Goal: Task Accomplishment & Management: Manage account settings

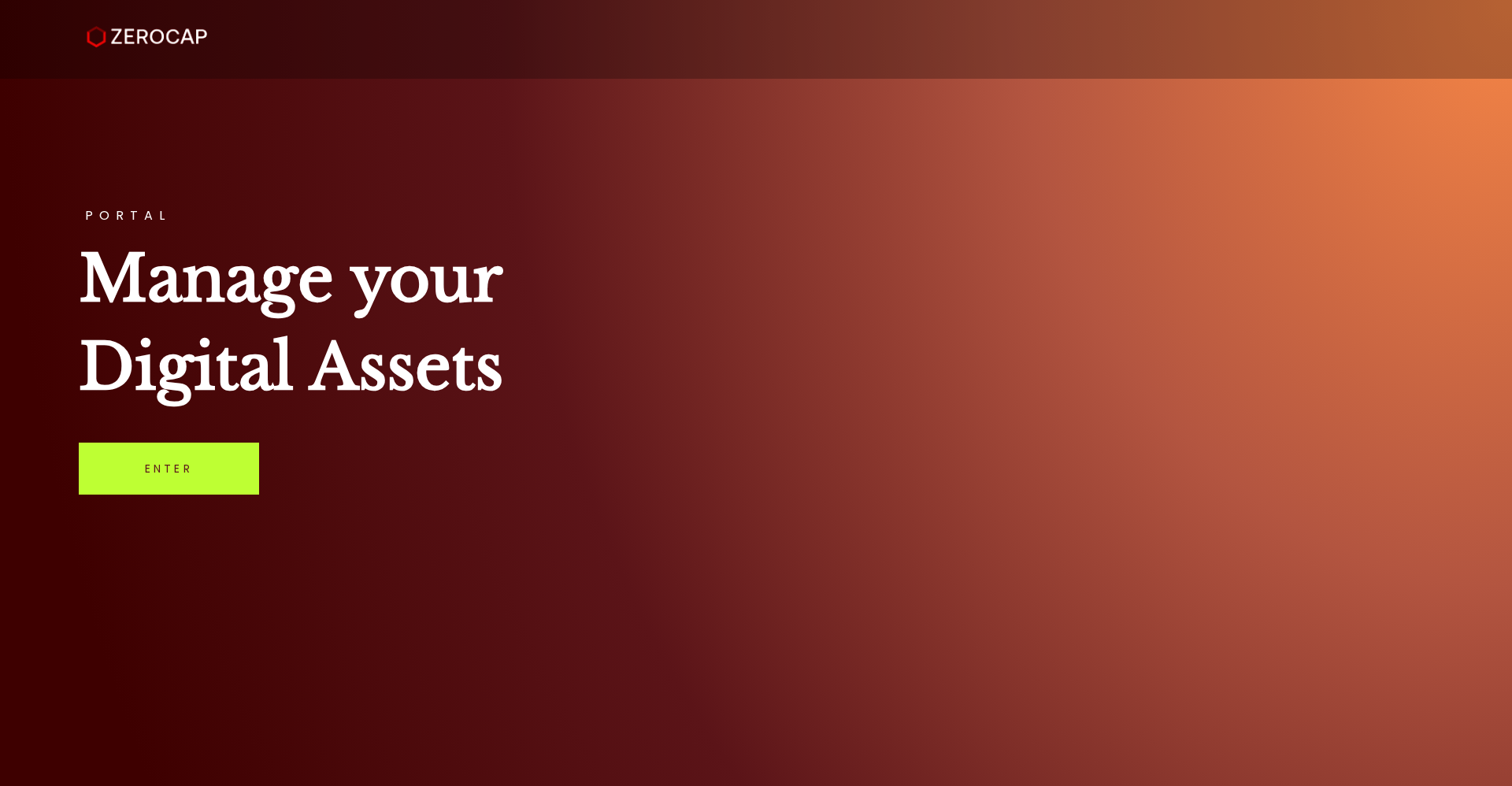
click at [210, 468] on link "Enter" at bounding box center [169, 469] width 181 height 52
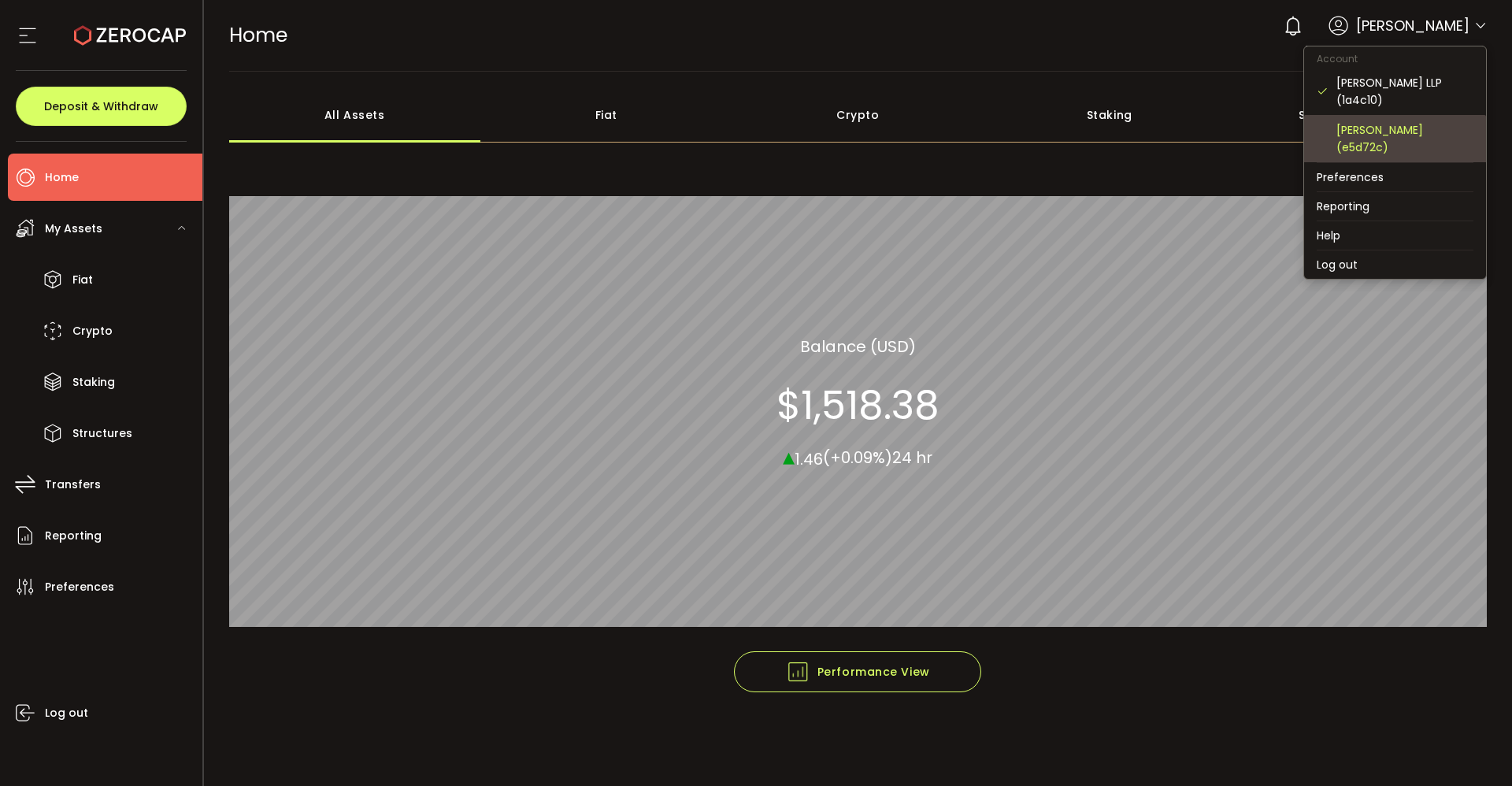
click at [1400, 125] on div "Adrian Knight (e5d72c)" at bounding box center [1404, 139] width 137 height 35
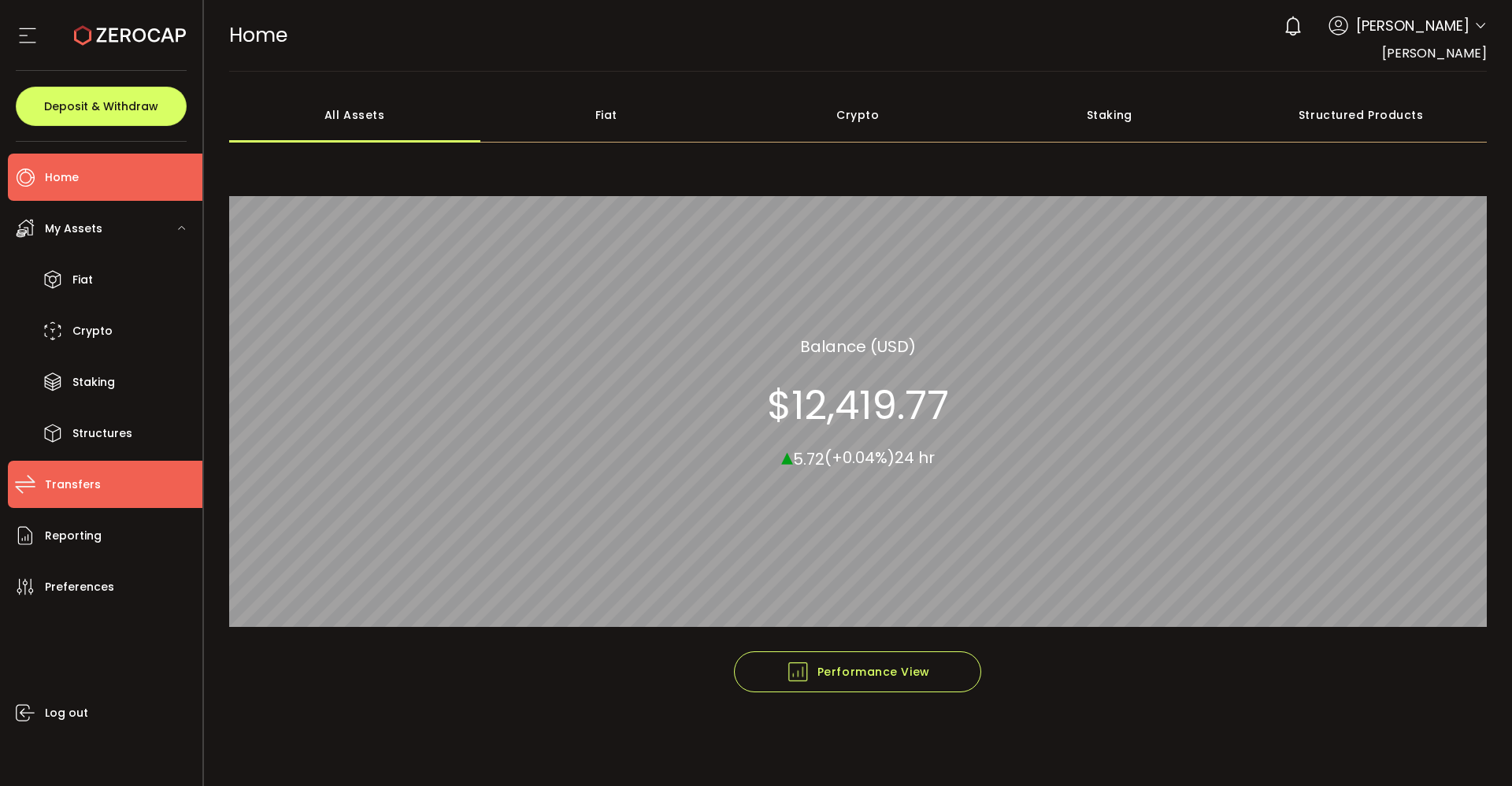
click at [71, 477] on span "Transfers" at bounding box center [73, 485] width 56 height 23
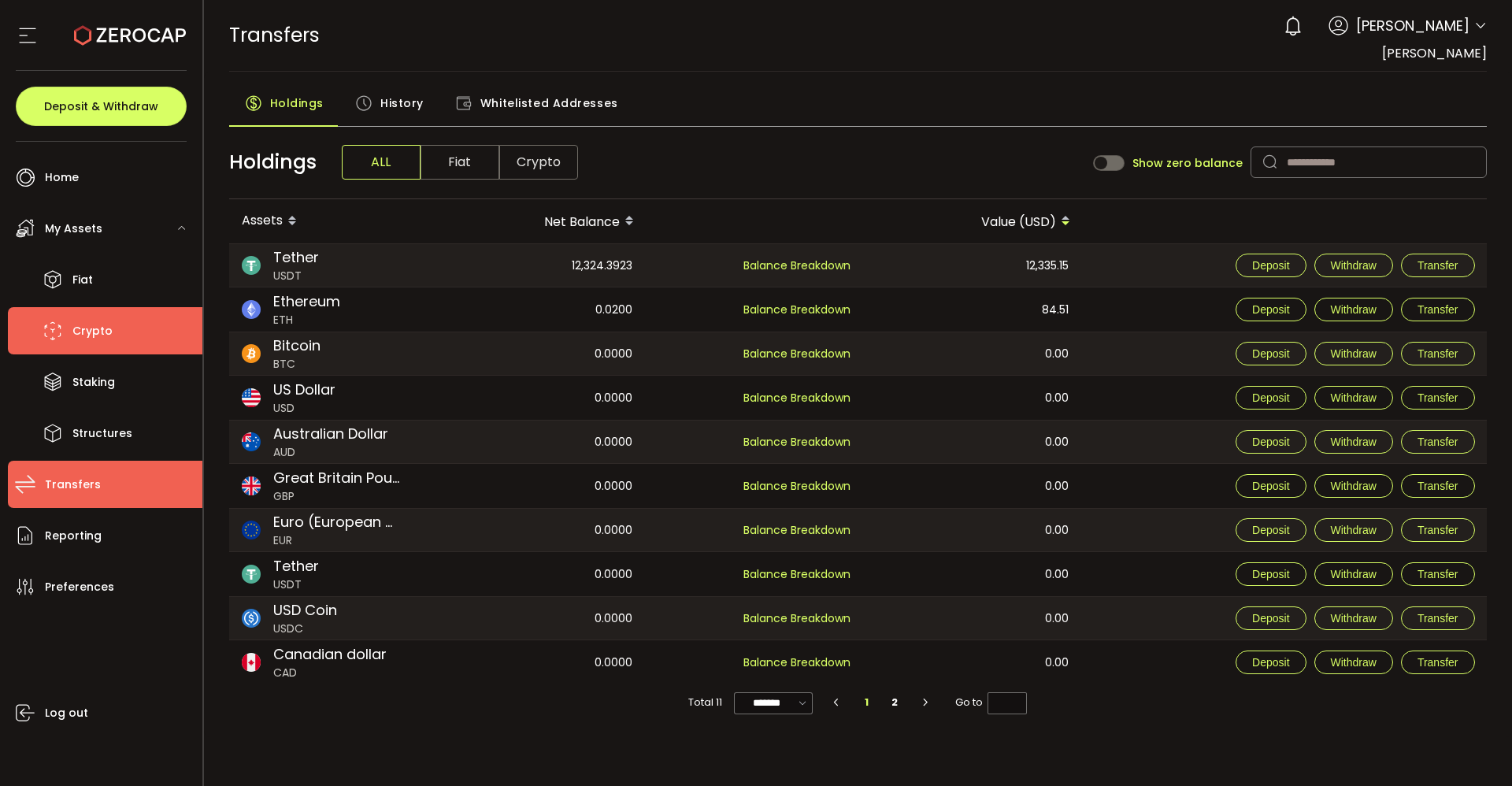
click at [109, 332] on span "Crypto" at bounding box center [92, 331] width 40 height 23
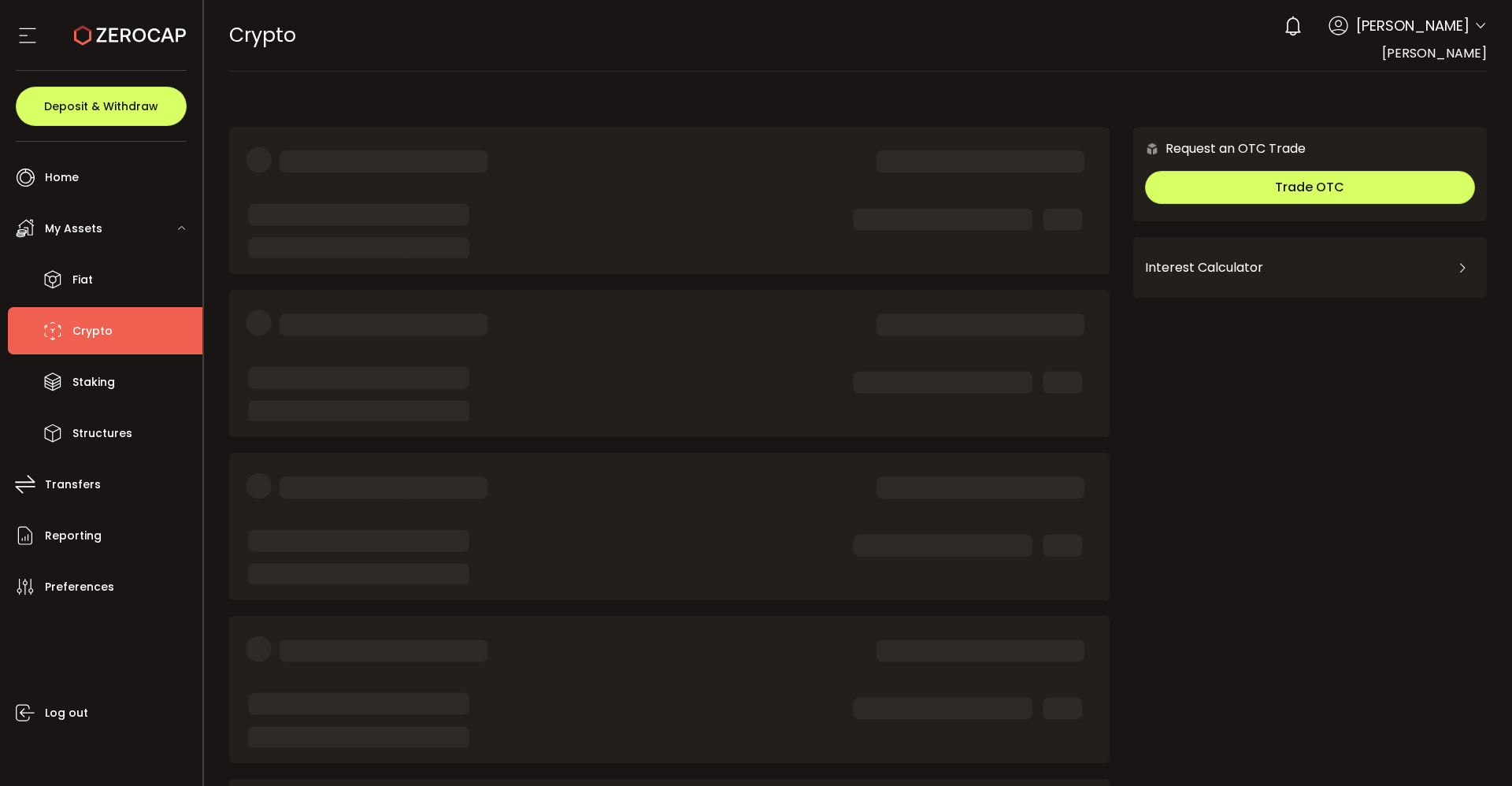
click at [109, 332] on span "Crypto" at bounding box center [92, 331] width 40 height 23
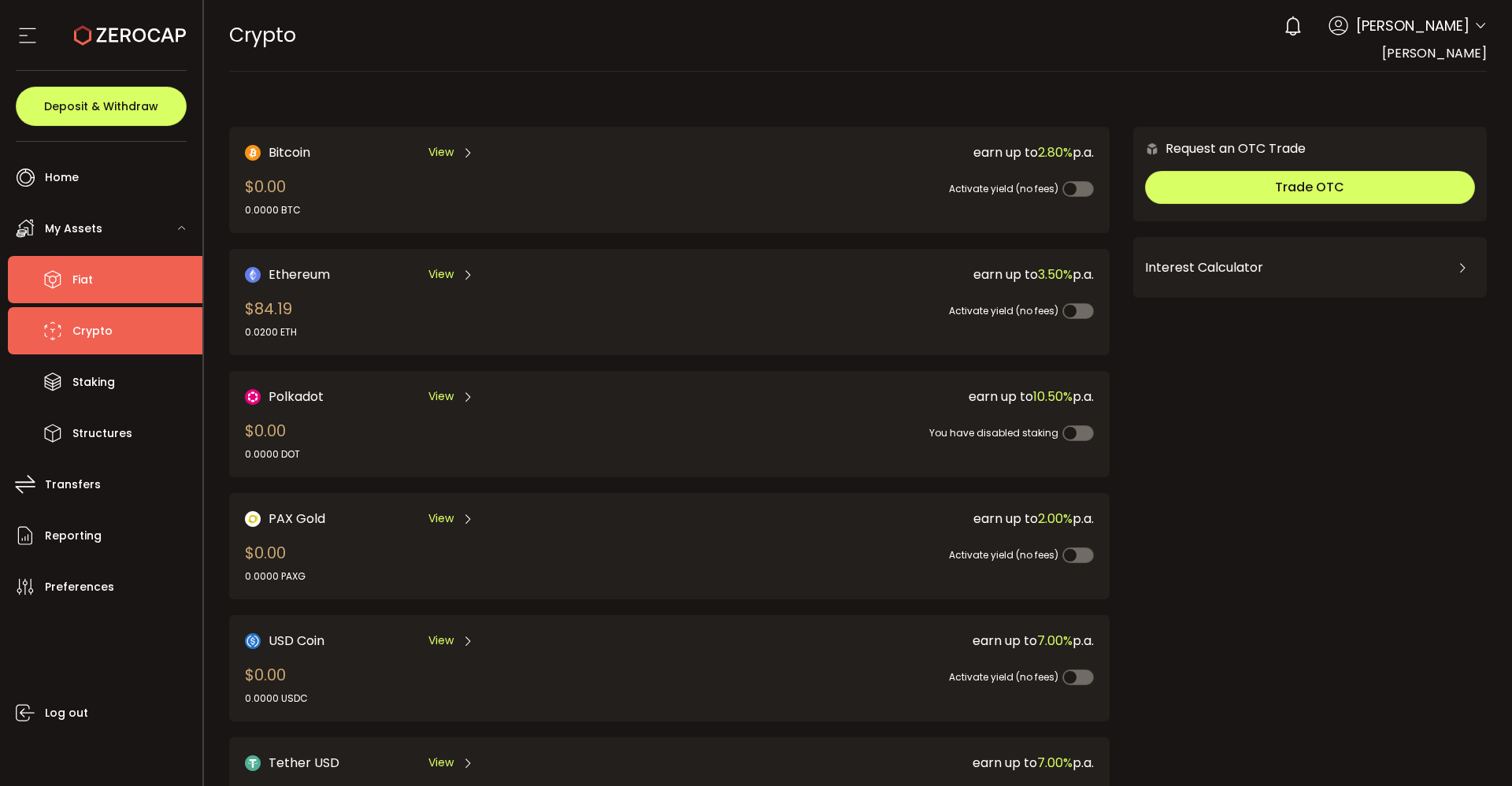
click at [105, 276] on li "Fiat" at bounding box center [105, 280] width 195 height 48
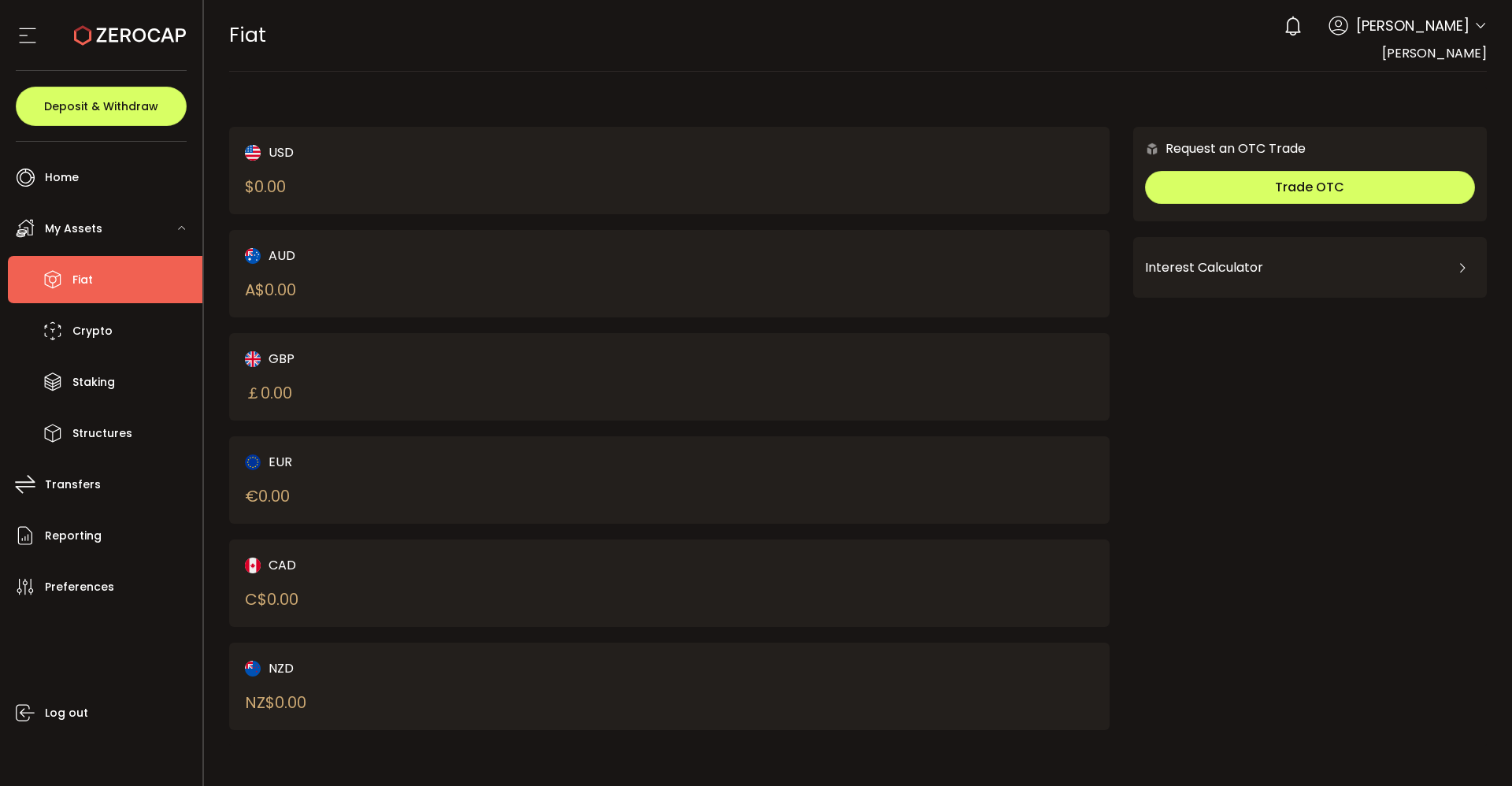
click at [184, 228] on icon at bounding box center [182, 227] width 10 height 10
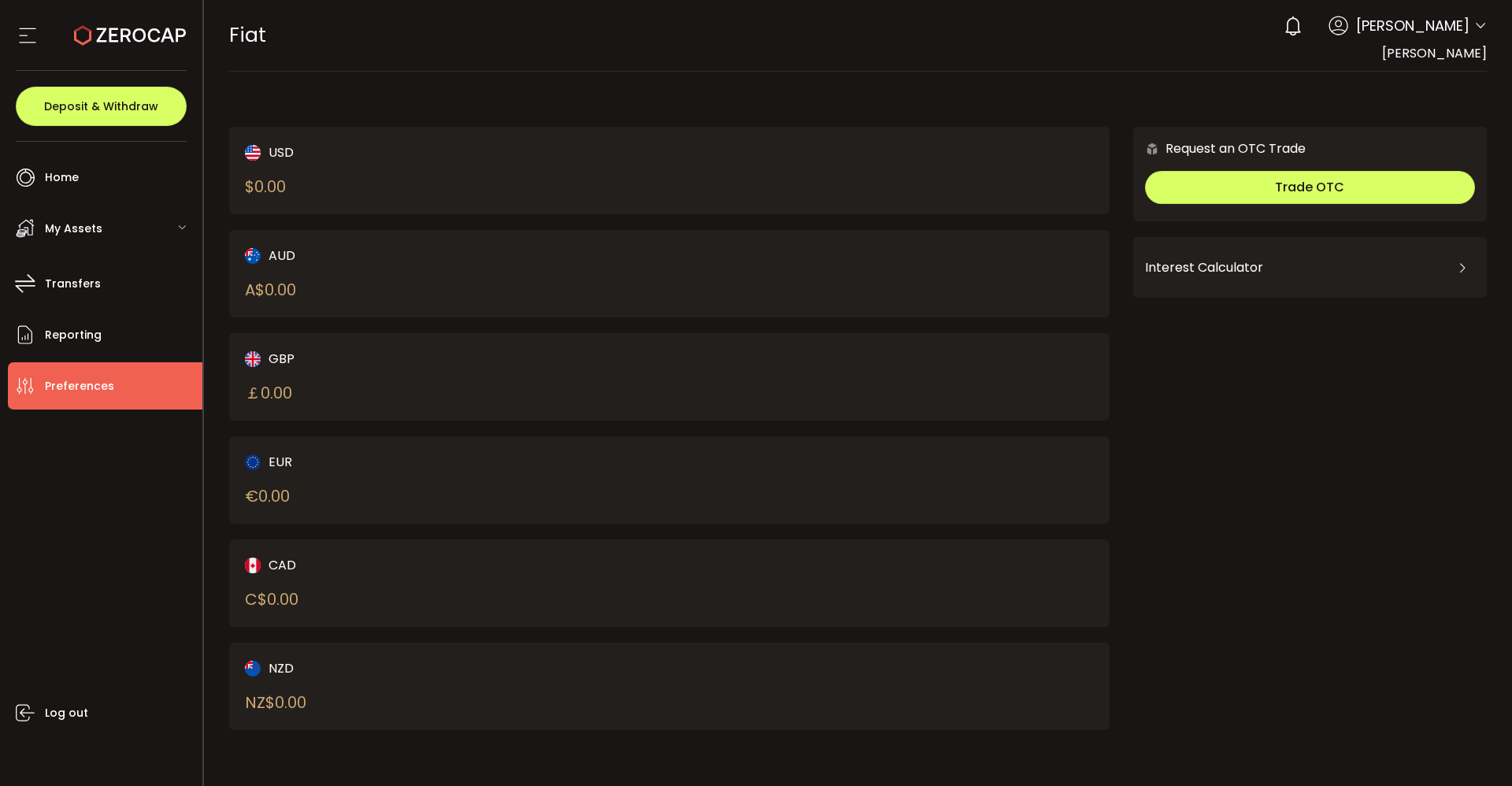
click at [59, 380] on span "Preferences" at bounding box center [79, 386] width 69 height 23
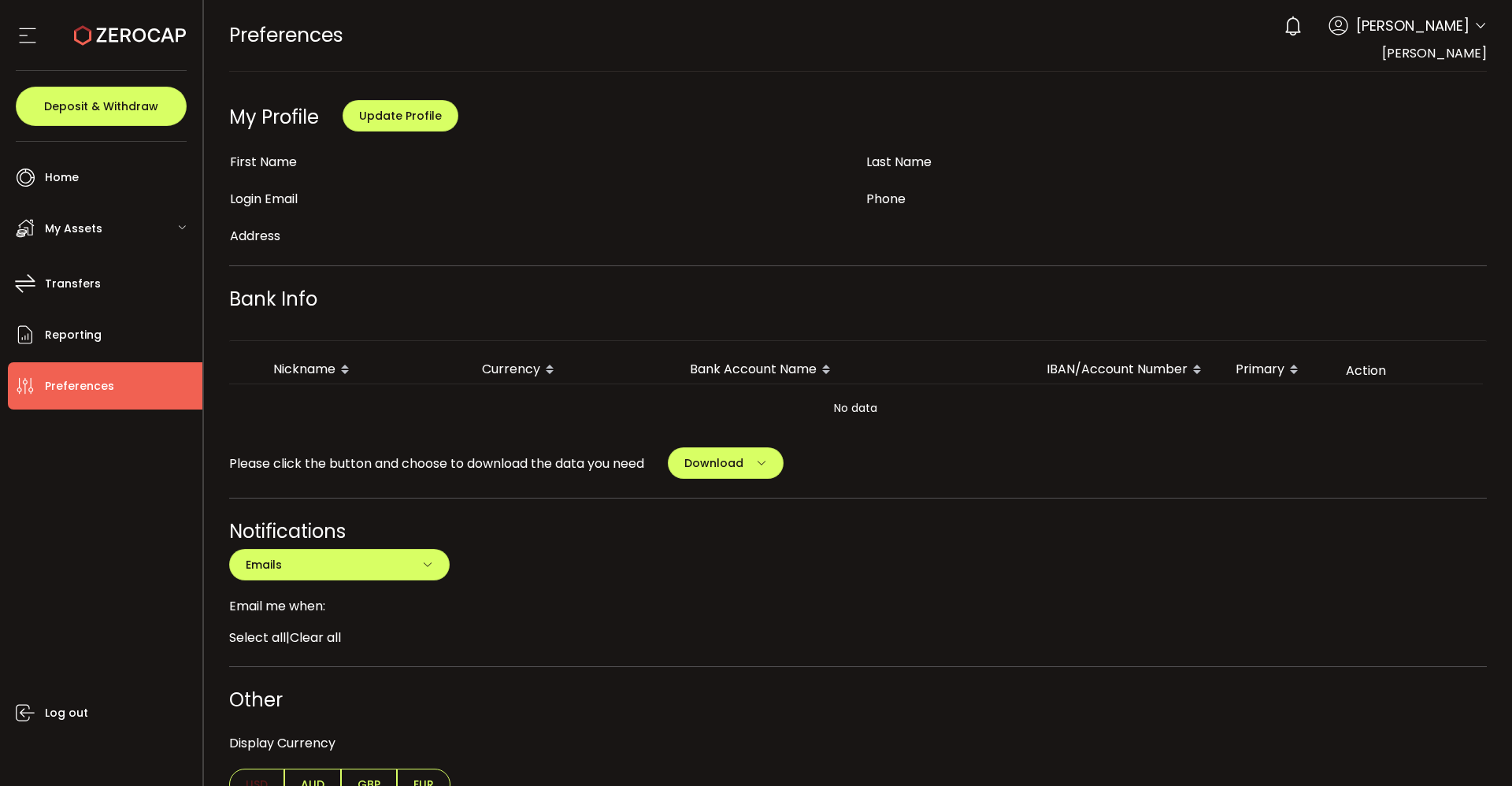
click at [59, 380] on span "Preferences" at bounding box center [79, 386] width 69 height 23
